Goal: Task Accomplishment & Management: Manage account settings

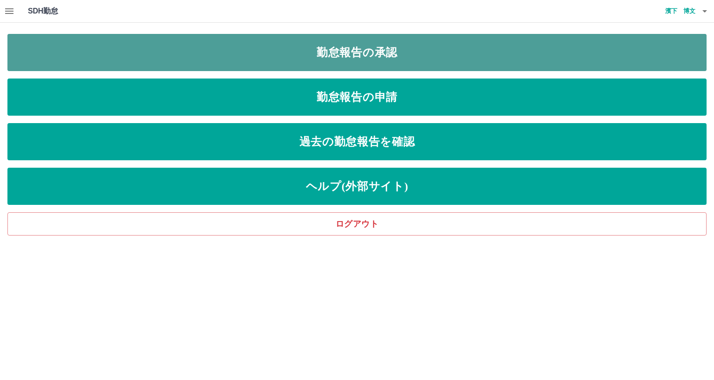
click at [320, 56] on link "勤怠報告の承認" at bounding box center [356, 52] width 699 height 37
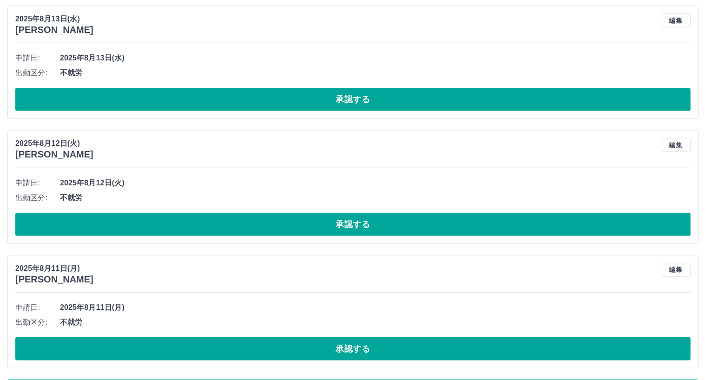
scroll to position [4355, 0]
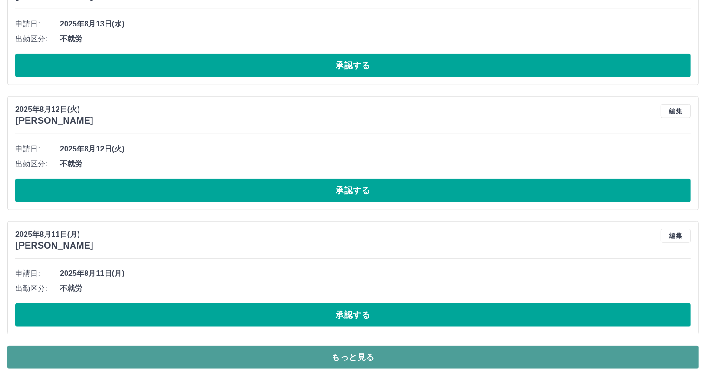
click at [569, 355] on button "もっと見る" at bounding box center [352, 357] width 691 height 23
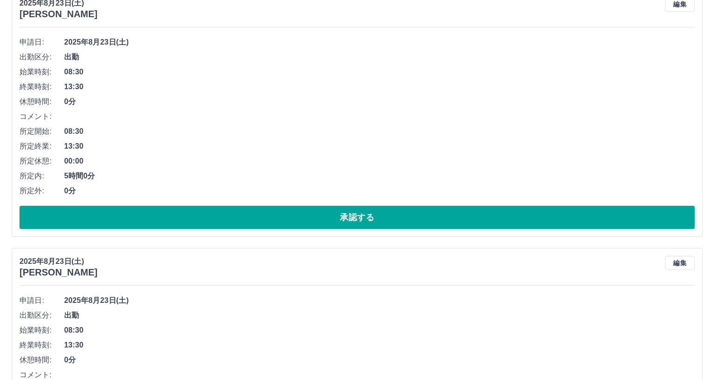
scroll to position [0, 0]
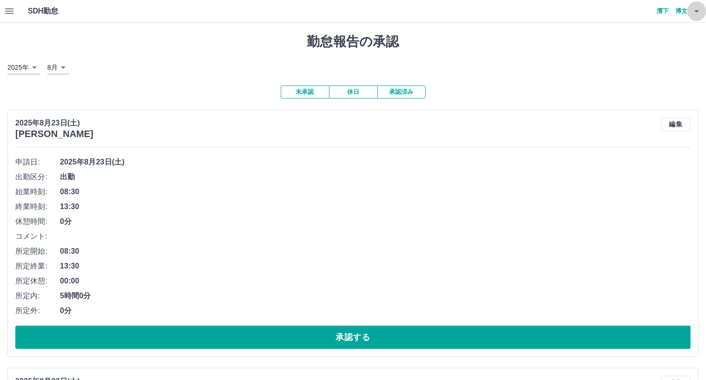
click at [696, 11] on icon "button" at bounding box center [696, 11] width 5 height 2
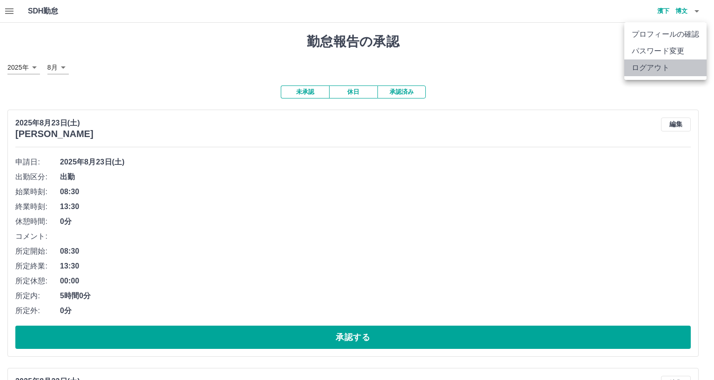
click at [659, 66] on li "ログアウト" at bounding box center [665, 67] width 82 height 17
